Goal: Information Seeking & Learning: Learn about a topic

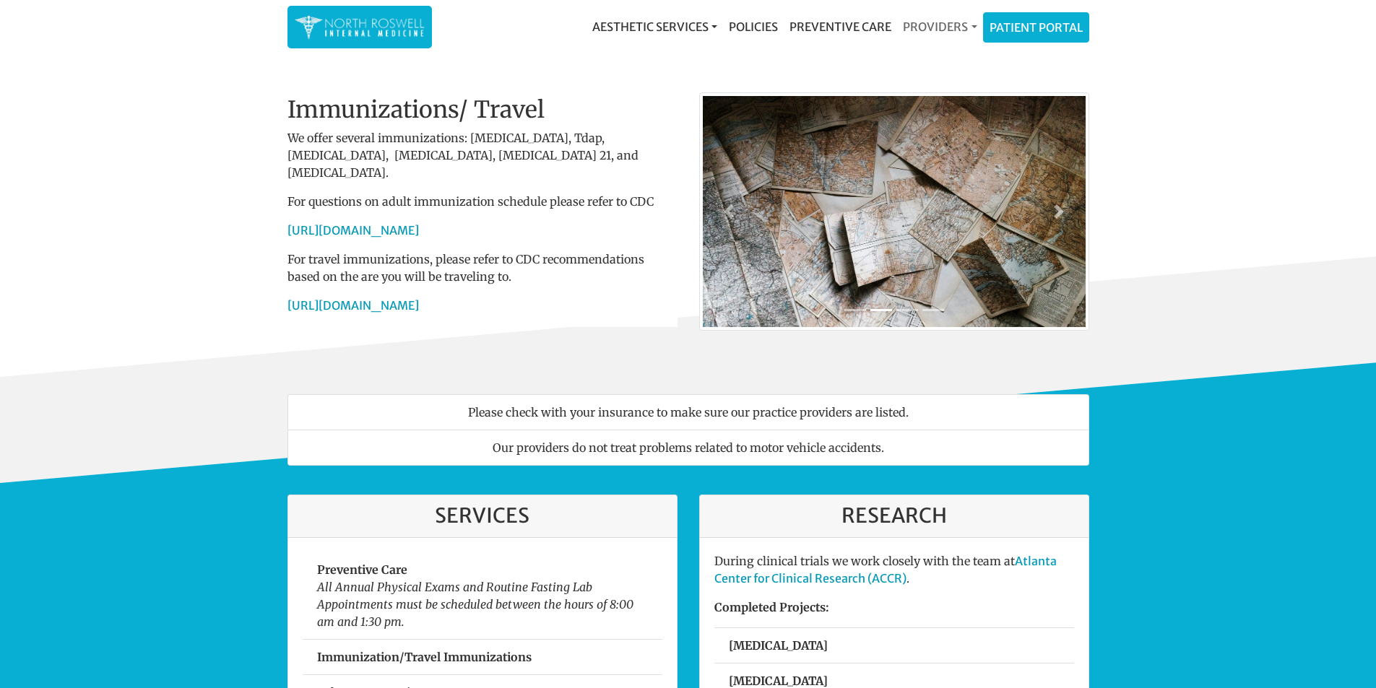
click at [949, 23] on link "Providers" at bounding box center [939, 26] width 85 height 29
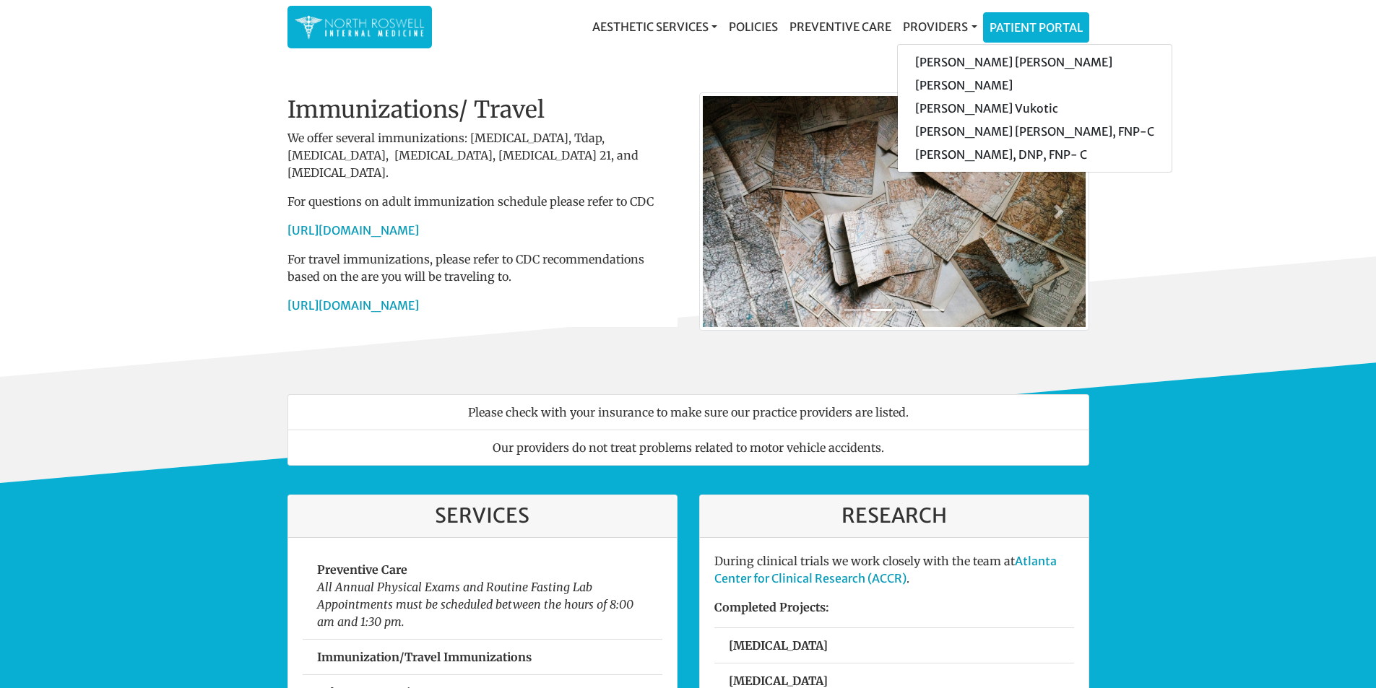
click at [809, 69] on div "Welcome To Our Practice Our team of family and internal medicine practitioners …" at bounding box center [688, 217] width 823 height 319
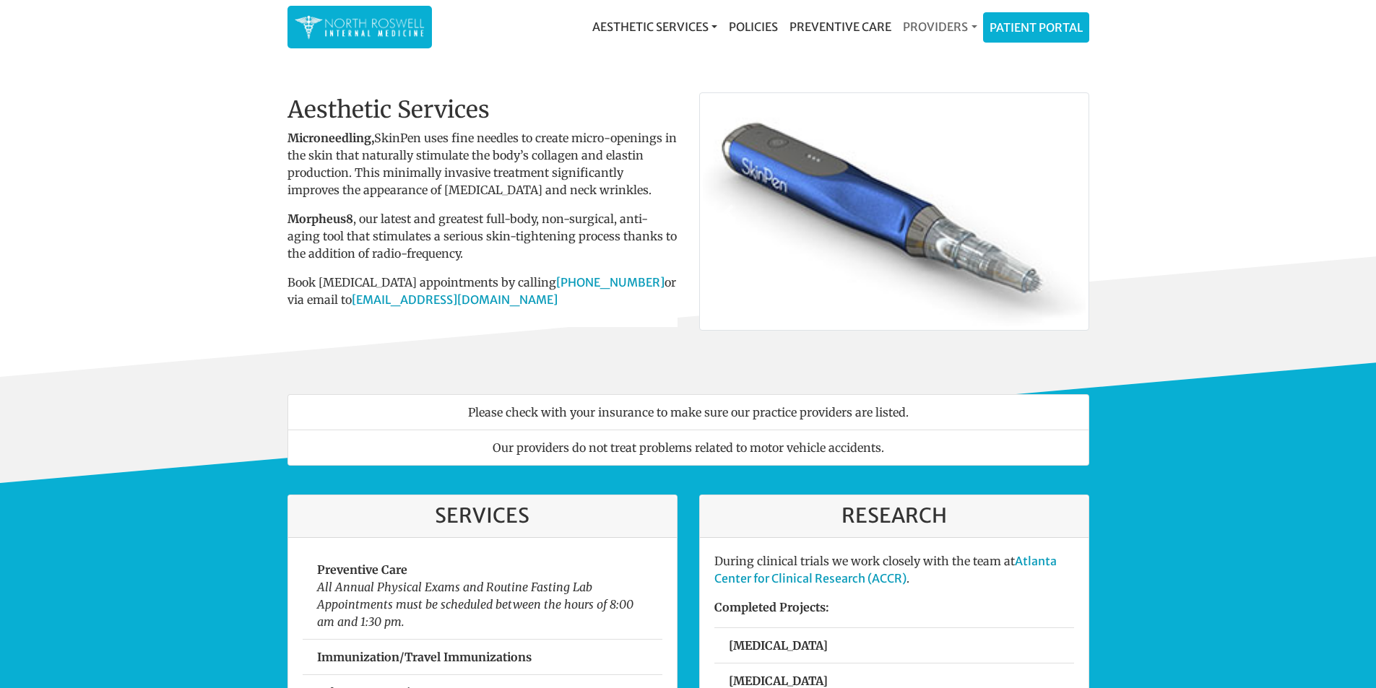
click at [935, 19] on link "Providers" at bounding box center [939, 26] width 85 height 29
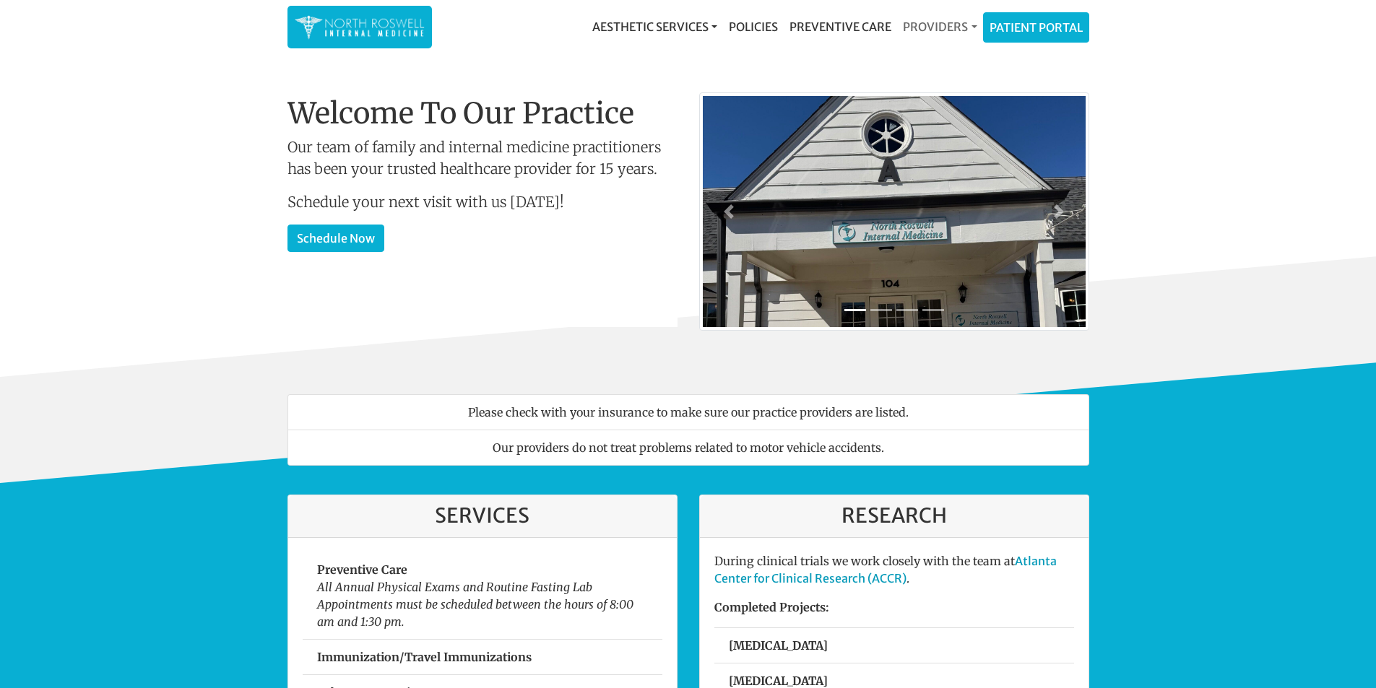
click at [935, 22] on link "Providers" at bounding box center [939, 26] width 85 height 29
